Goal: Task Accomplishment & Management: Manage account settings

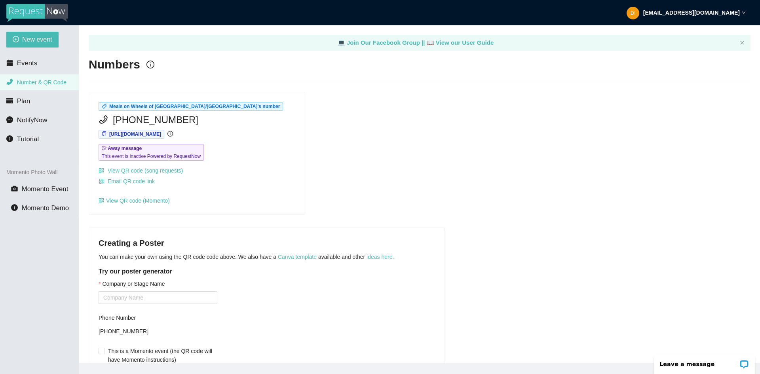
scroll to position [64, 0]
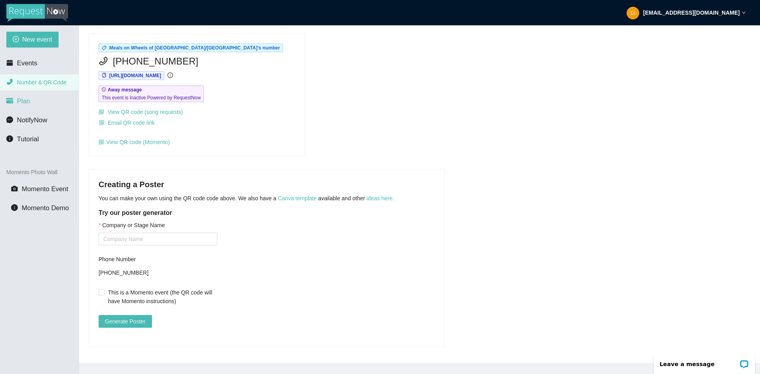
click at [42, 98] on li "Plan" at bounding box center [39, 101] width 79 height 16
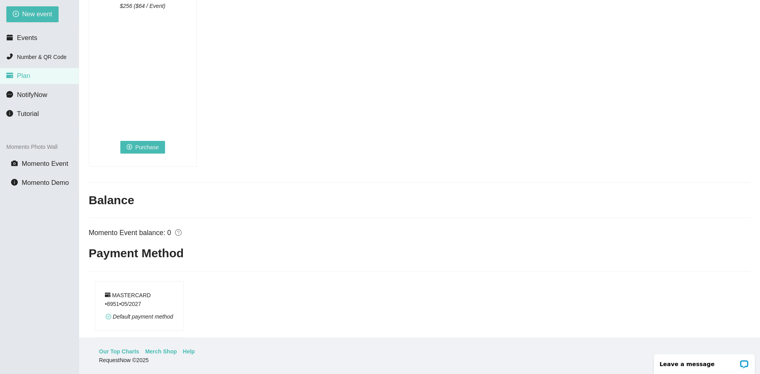
scroll to position [509, 0]
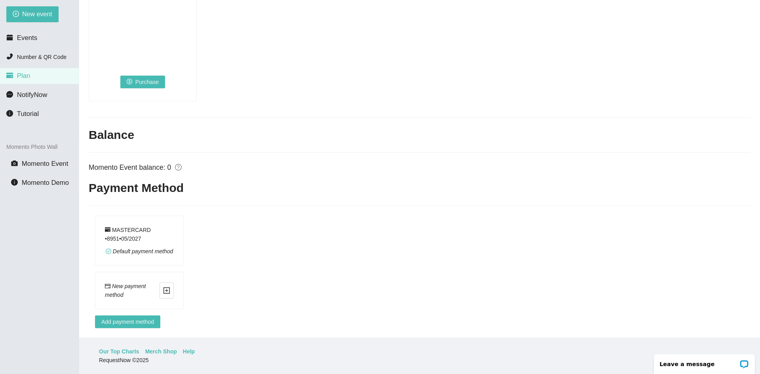
click at [114, 219] on div "MASTERCARD • 8951 • 0 5 / 2027 Default payment method" at bounding box center [139, 241] width 88 height 50
click at [140, 226] on div "MASTERCARD • 8951 • 0 5 / 2027" at bounding box center [139, 234] width 69 height 17
click at [140, 229] on div "MASTERCARD • 8951 • 0 5 / 2027" at bounding box center [139, 234] width 69 height 17
click at [103, 229] on div "MASTERCARD • 8951 • 0 5 / 2027 Default payment method" at bounding box center [139, 241] width 88 height 50
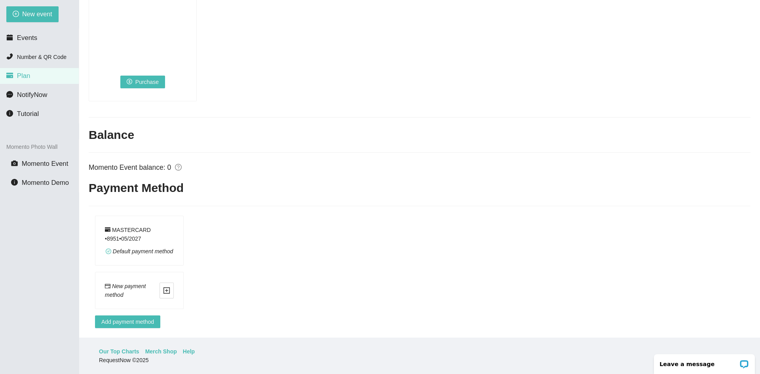
click at [147, 248] on span "Default payment method" at bounding box center [143, 251] width 61 height 6
click at [128, 232] on div "MASTERCARD • 8951 • 0 5 / 2027" at bounding box center [139, 234] width 69 height 17
click at [127, 229] on div "MASTERCARD • 8951 • 0 5 / 2027" at bounding box center [139, 234] width 69 height 17
click at [125, 226] on div "MASTERCARD • 8951 • 0 5 / 2027" at bounding box center [139, 234] width 69 height 17
click at [139, 217] on div "MASTERCARD • 8951 • 0 5 / 2027 Default payment method" at bounding box center [139, 241] width 88 height 50
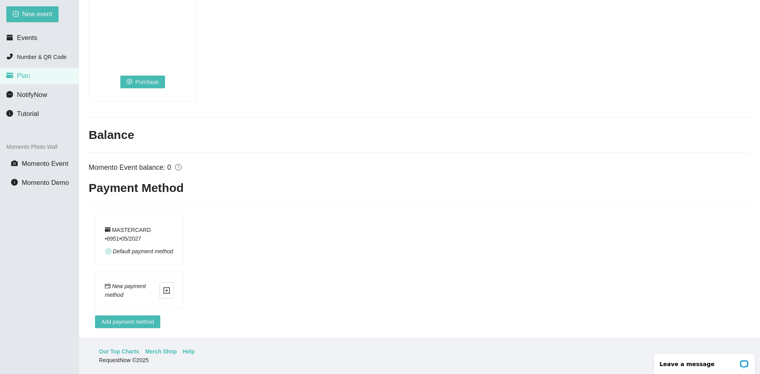
click at [147, 226] on div "MASTERCARD • 8951 • 0 5 / 2027" at bounding box center [139, 234] width 69 height 17
click at [137, 318] on span "Add payment method" at bounding box center [127, 322] width 53 height 9
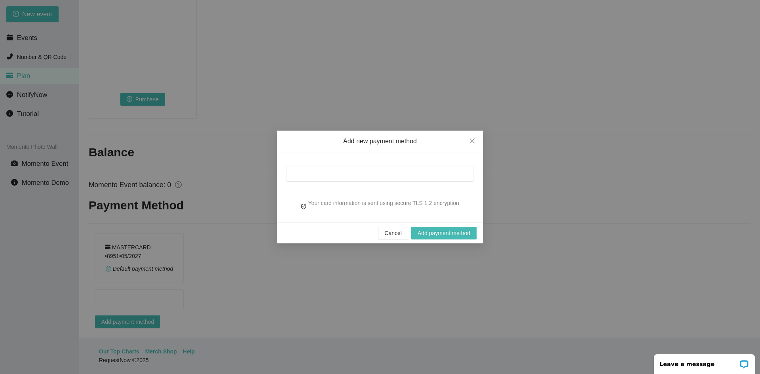
click at [331, 165] on div at bounding box center [380, 175] width 187 height 27
click at [395, 235] on span "Cancel" at bounding box center [393, 233] width 17 height 9
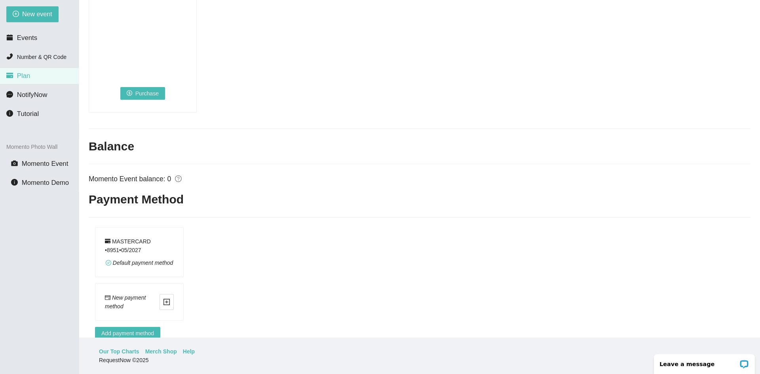
click at [157, 245] on div "MASTERCARD • 8951 • 0 5 / 2027" at bounding box center [139, 245] width 69 height 17
click at [173, 242] on div "MASTERCARD • 8951 • 0 5 / 2027" at bounding box center [139, 245] width 69 height 17
drag, startPoint x: 124, startPoint y: 249, endPoint x: 111, endPoint y: 242, distance: 15.1
click at [111, 242] on div "MASTERCARD • 8951 • 0 5 / 2027" at bounding box center [139, 245] width 69 height 17
click at [129, 254] on div "MASTERCARD • 8951 • 0 5 / 2027" at bounding box center [139, 245] width 69 height 17
